Goal: Task Accomplishment & Management: Use online tool/utility

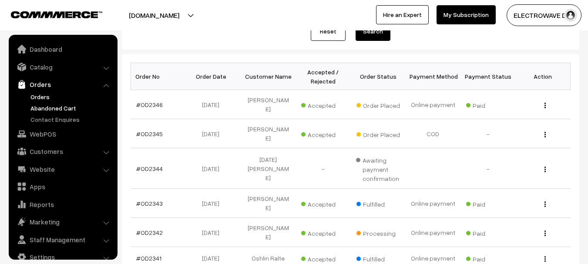
scroll to position [44, 0]
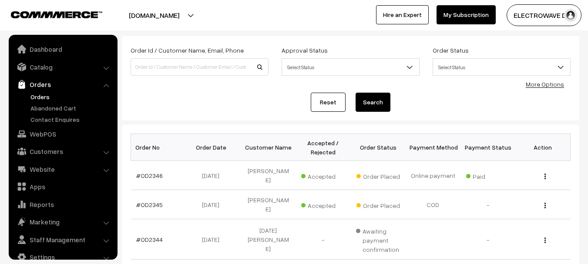
click at [38, 98] on link "Orders" at bounding box center [71, 96] width 86 height 9
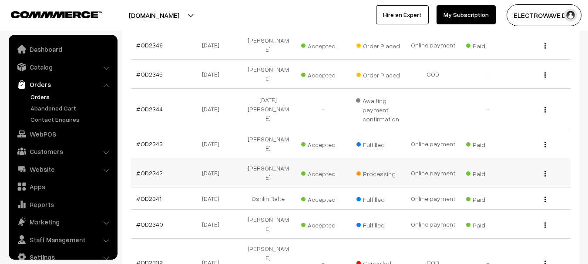
scroll to position [14, 0]
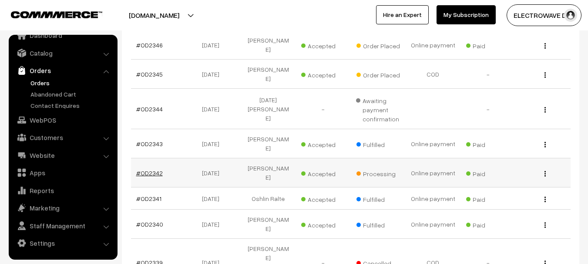
click at [148, 169] on link "#OD2342" at bounding box center [149, 172] width 27 height 7
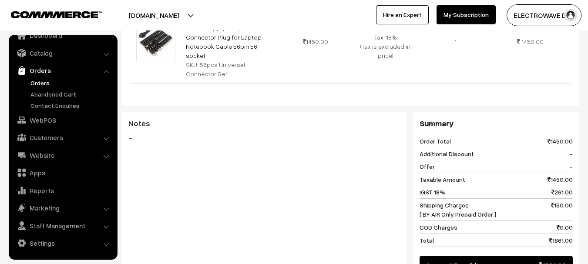
scroll to position [479, 0]
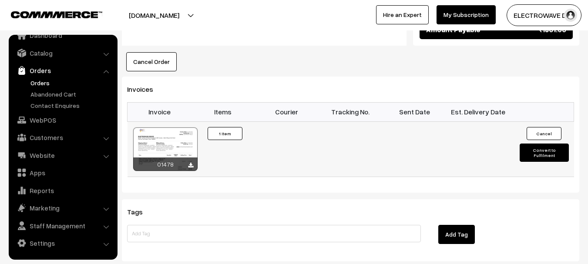
click at [525, 144] on button "Convert to Fulfilment" at bounding box center [544, 153] width 49 height 18
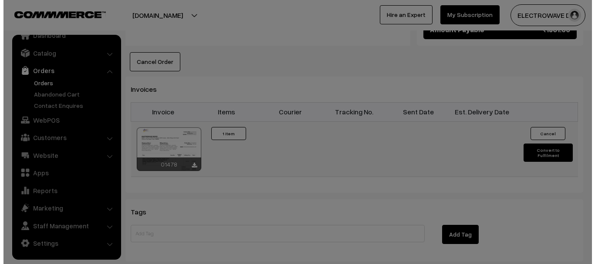
scroll to position [547, 0]
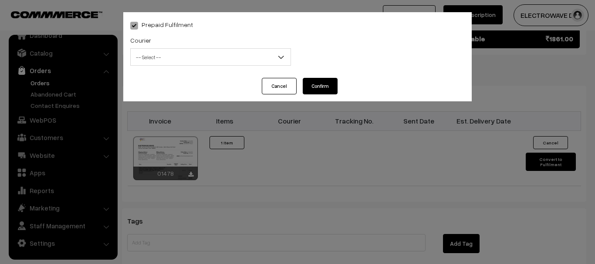
click at [216, 47] on div "Courier -- Select -- BlueDart Xpressbees Delhivery Speed Post Dunzo DTDC shreet…" at bounding box center [210, 50] width 161 height 31
click at [210, 65] on span "-- Select --" at bounding box center [210, 56] width 161 height 17
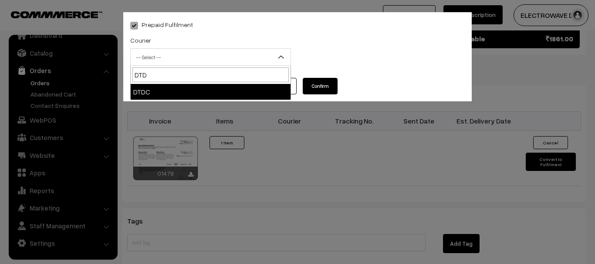
type input "DTDC"
select select "7"
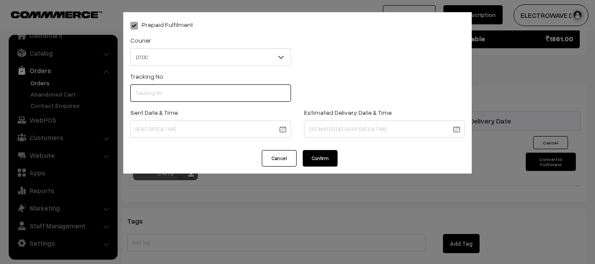
click at [206, 89] on input "text" at bounding box center [210, 93] width 161 height 17
type input "C55404187"
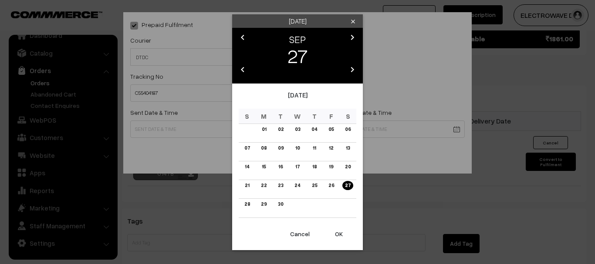
click at [340, 233] on button "OK" at bounding box center [338, 234] width 35 height 19
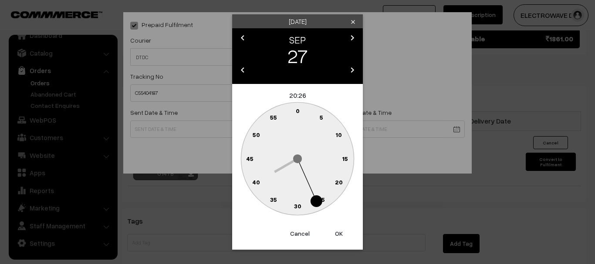
click at [340, 233] on button "OK" at bounding box center [338, 233] width 35 height 19
type input "27-09-2025 20:26"
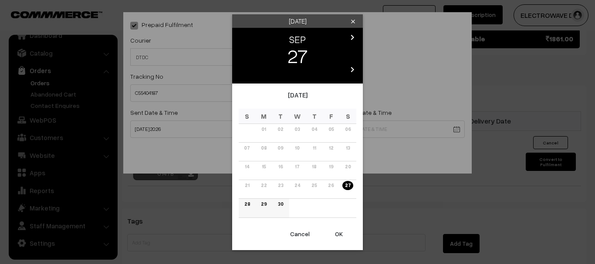
click at [282, 206] on link "30" at bounding box center [280, 204] width 10 height 9
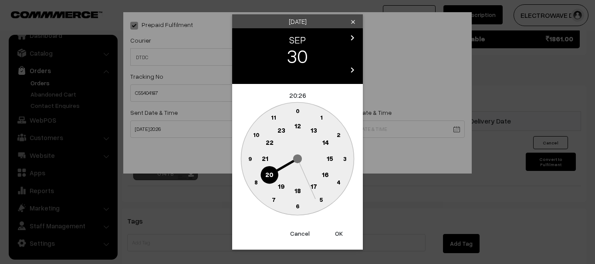
click at [338, 228] on button "OK" at bounding box center [338, 233] width 35 height 19
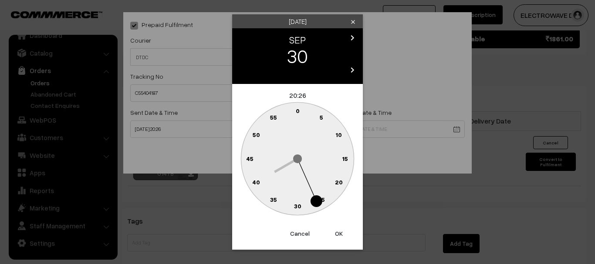
click at [338, 228] on button "OK" at bounding box center [338, 233] width 35 height 19
type input "30-09-2025 20:26"
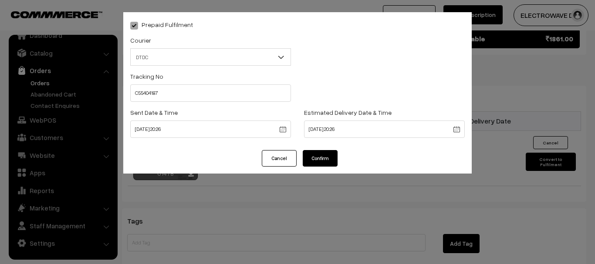
click at [318, 153] on button "Confirm" at bounding box center [320, 158] width 35 height 17
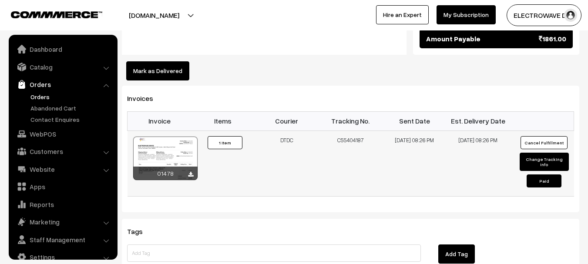
scroll to position [14, 0]
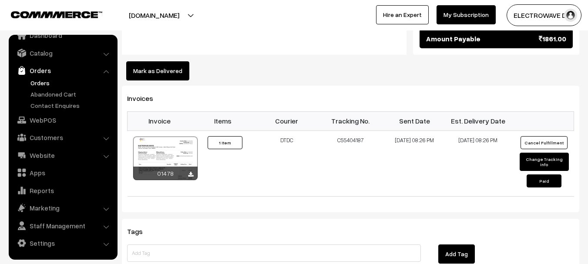
click at [41, 79] on link "Orders" at bounding box center [71, 82] width 86 height 9
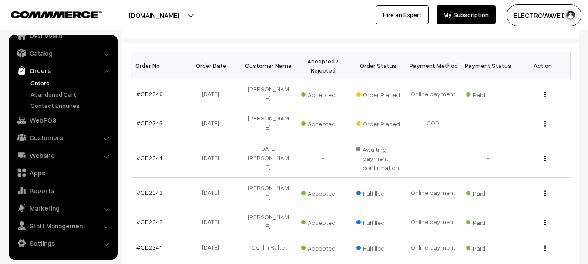
scroll to position [44, 0]
